Goal: Information Seeking & Learning: Learn about a topic

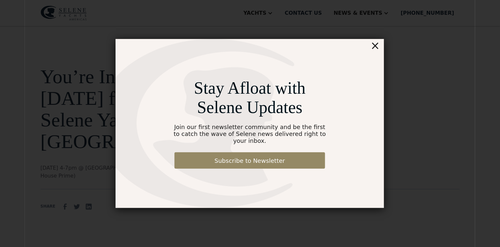
click at [376, 50] on div "×" at bounding box center [375, 45] width 9 height 13
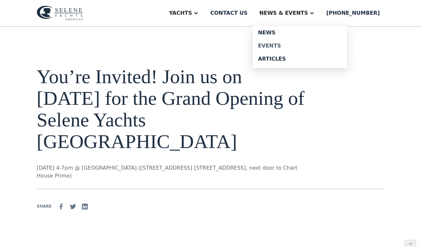
click at [280, 43] on div "Events" at bounding box center [300, 45] width 84 height 5
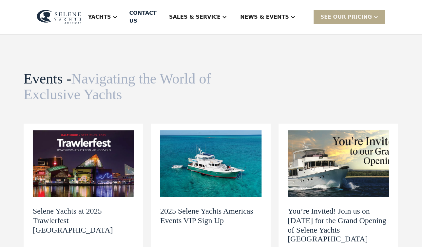
scroll to position [32, 0]
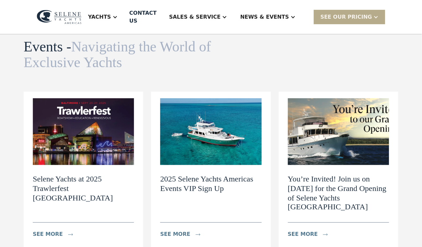
click at [104, 165] on div "Selene Yachts at 2025 Trawlerfest Baltimore see more" at bounding box center [83, 203] width 101 height 76
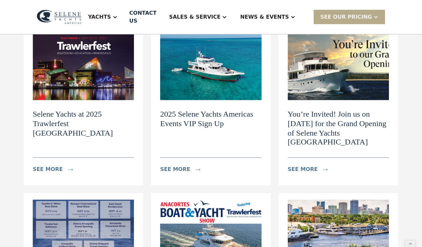
scroll to position [99, 0]
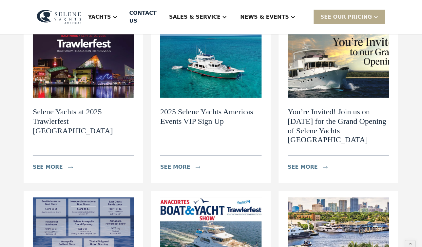
click at [190, 107] on h2 "2025 Selene Yachts Americas Events VIP Sign Up" at bounding box center [210, 116] width 101 height 19
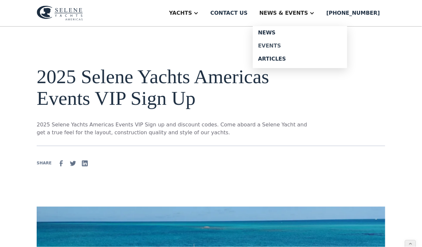
click at [284, 46] on div "Events" at bounding box center [300, 45] width 84 height 5
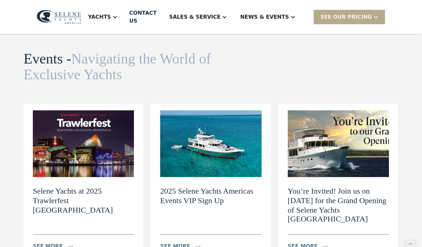
scroll to position [16, 0]
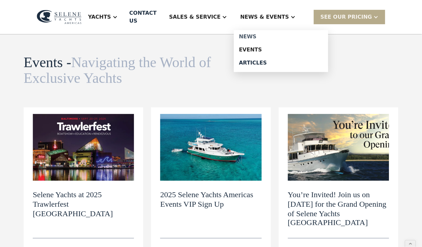
click at [263, 34] on div "News" at bounding box center [281, 36] width 84 height 5
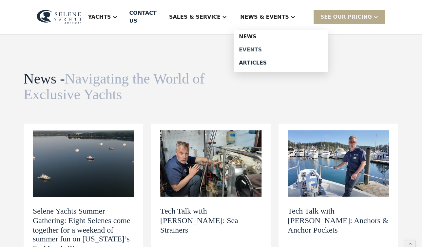
click at [266, 47] on div "Events" at bounding box center [281, 49] width 84 height 5
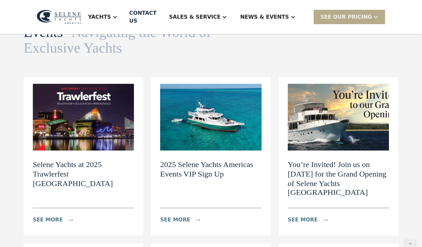
scroll to position [46, 0]
